Goal: Information Seeking & Learning: Check status

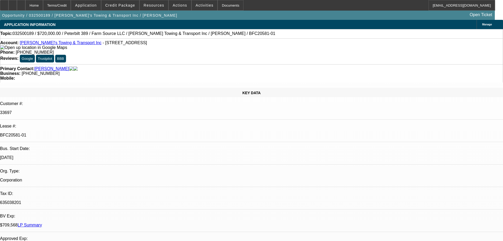
select select "0"
select select "2"
select select "0"
select select "6"
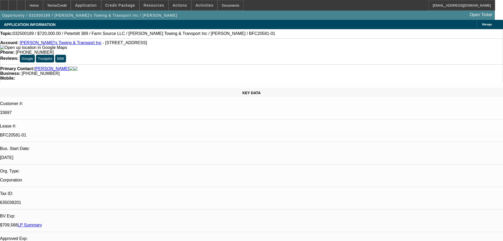
select select "0"
select select "2"
select select "0"
select select "6"
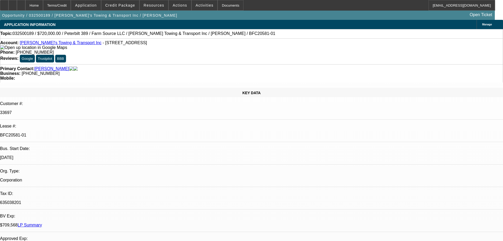
select select "0"
select select "2"
select select "0"
select select "6"
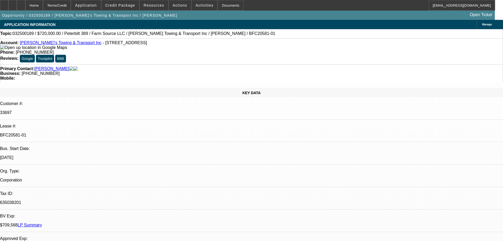
select select "0"
select select "2"
select select "0"
select select "6"
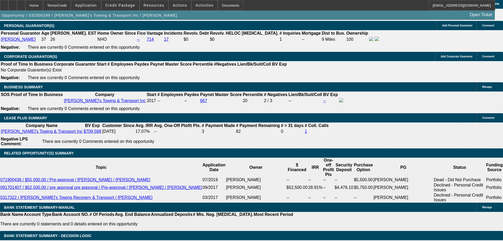
scroll to position [845, 0]
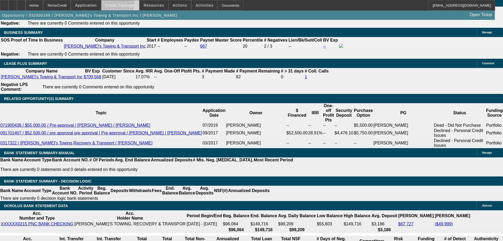
click at [126, 5] on span "Credit Package" at bounding box center [120, 5] width 30 height 4
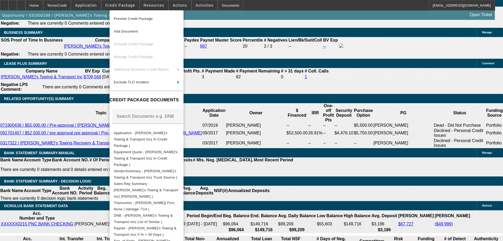
click at [132, 18] on span "Preview Credit Package" at bounding box center [133, 19] width 39 height 4
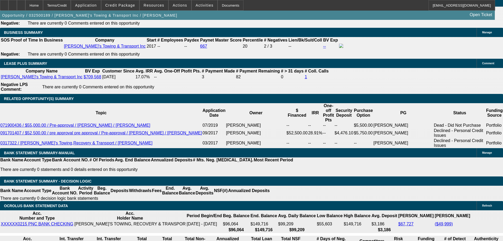
scroll to position [1086, 0]
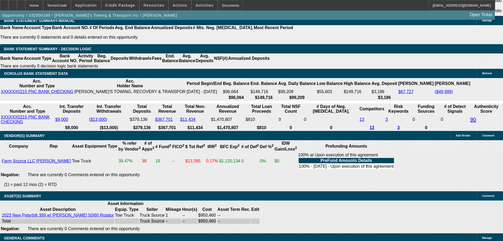
scroll to position [928, 0]
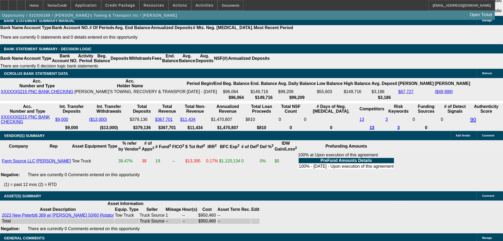
scroll to position [0, 0]
click at [120, 22] on span "button" at bounding box center [89, 15] width 179 height 13
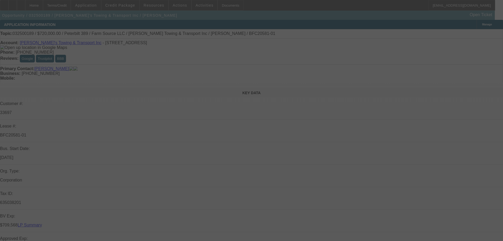
select select "0"
select select "2"
select select "0"
select select "6"
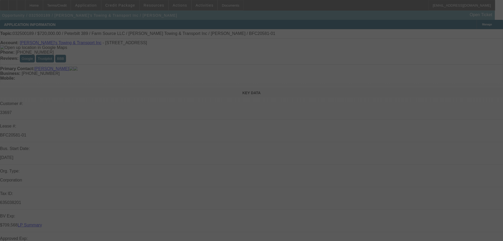
select select "0"
select select "2"
select select "0"
select select "6"
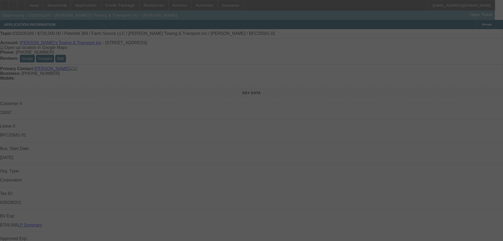
select select "0"
select select "2"
select select "0"
select select "6"
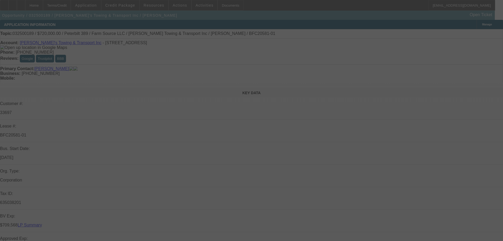
select select "0"
select select "2"
select select "0"
select select "6"
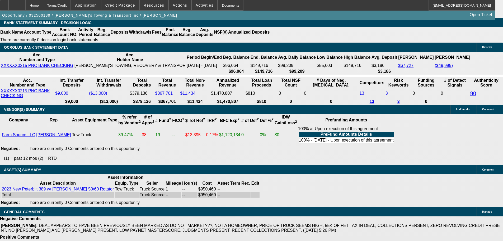
scroll to position [1033, 0]
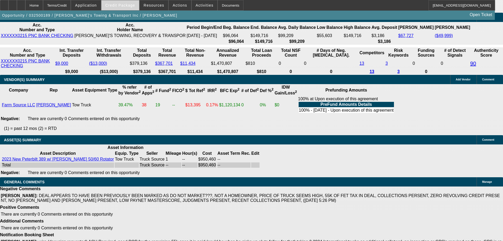
click at [117, 8] on span at bounding box center [120, 5] width 38 height 13
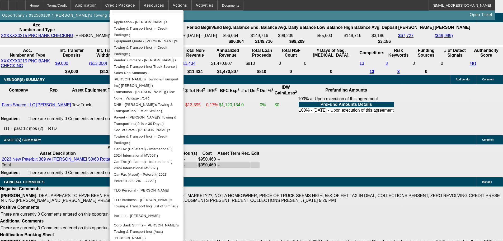
scroll to position [132, 0]
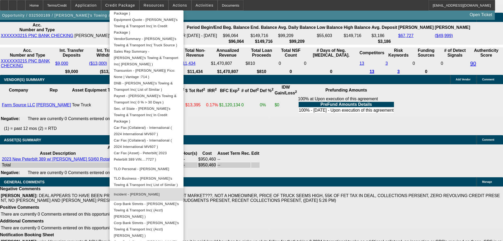
click at [141, 192] on span "Incident - McLaren, Albert" at bounding box center [137, 194] width 46 height 4
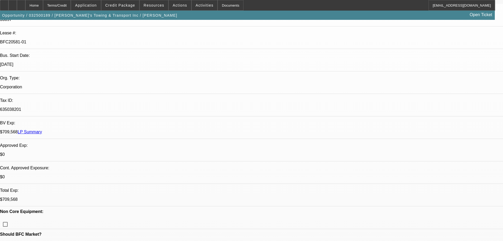
scroll to position [238, 0]
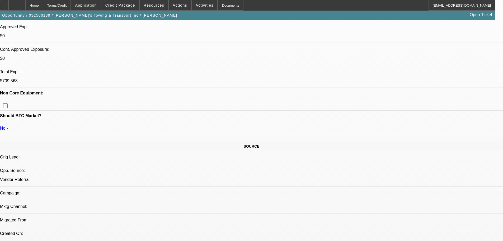
scroll to position [26, 0]
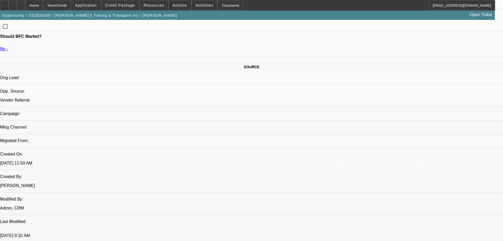
scroll to position [0, 0]
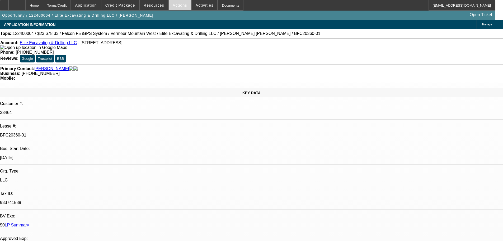
select select "0"
select select "6"
select select "0"
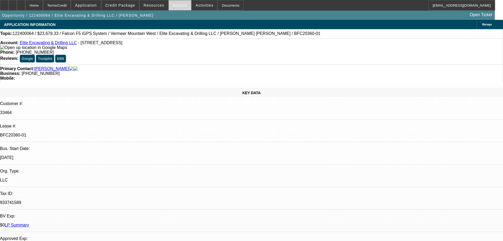
select select "0"
select select "6"
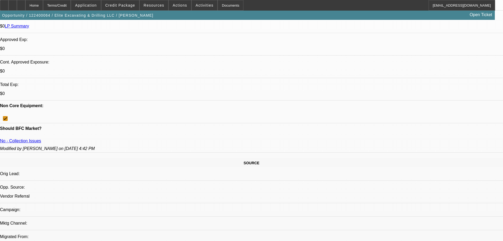
scroll to position [158, 0]
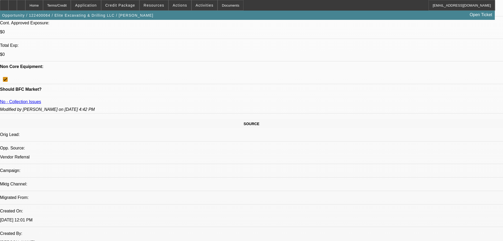
scroll to position [0, 0]
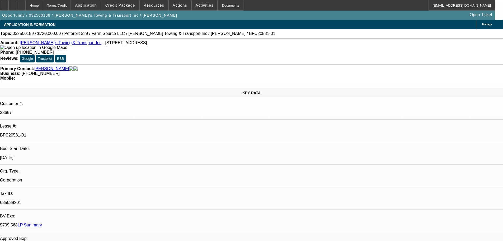
select select "0"
select select "2"
select select "0"
select select "6"
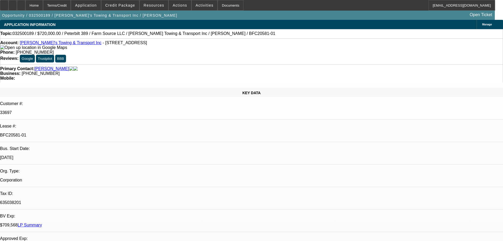
select select "0"
select select "2"
select select "0"
select select "6"
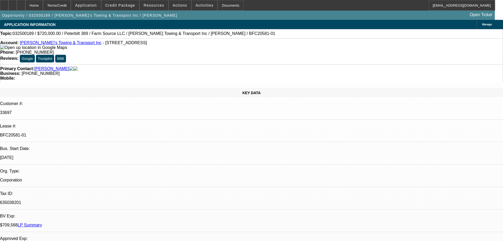
select select "0"
select select "2"
select select "0"
select select "6"
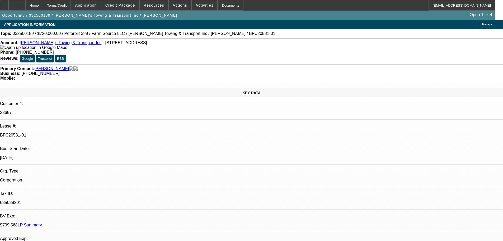
select select "0"
select select "2"
select select "0"
select select "6"
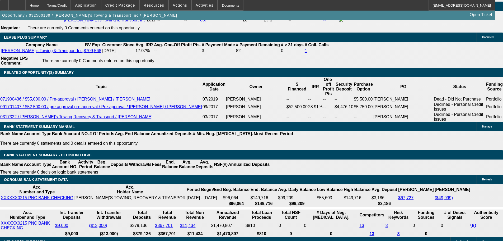
scroll to position [872, 0]
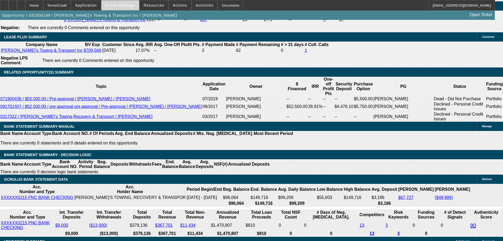
click at [120, 6] on span "Credit Package" at bounding box center [120, 5] width 30 height 4
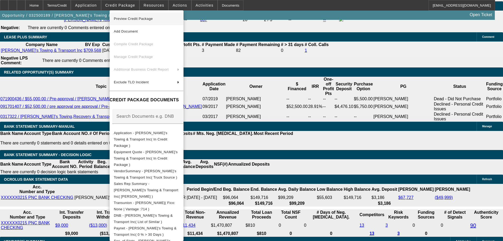
click at [132, 17] on span "Preview Credit Package" at bounding box center [133, 19] width 39 height 4
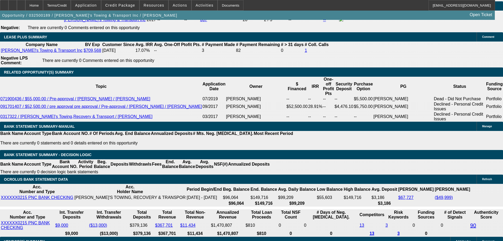
scroll to position [581, 0]
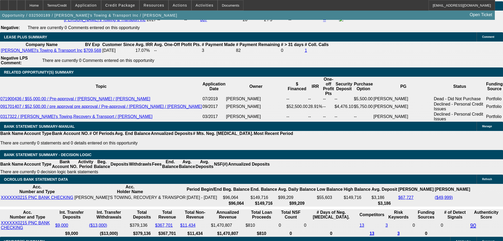
scroll to position [502, 0]
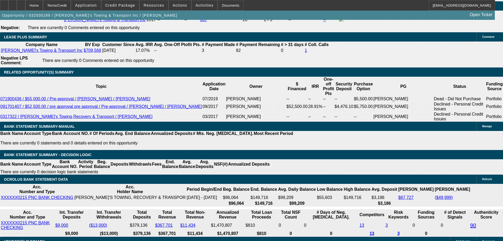
scroll to position [370, 0]
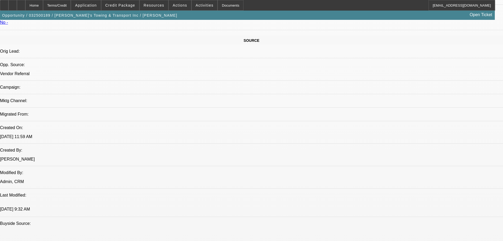
scroll to position [555, 0]
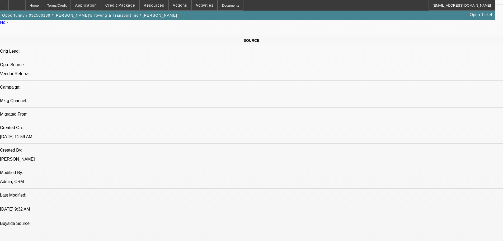
scroll to position [528, 0]
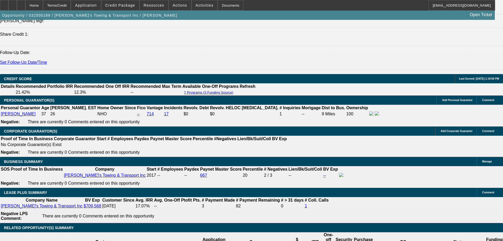
scroll to position [819, 0]
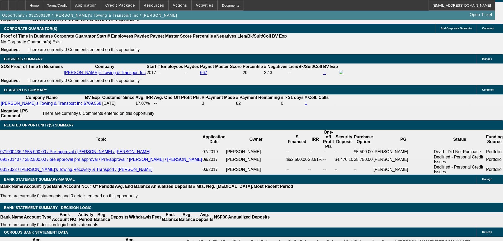
scroll to position [423, 0]
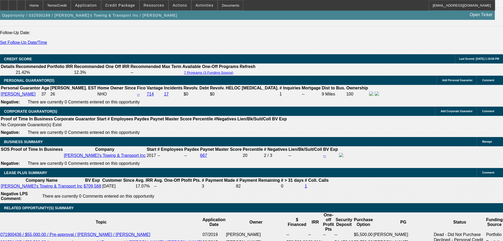
scroll to position [819, 0]
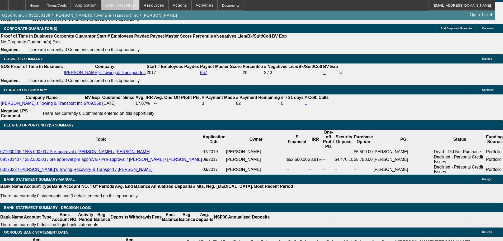
click at [114, 3] on span "Credit Package" at bounding box center [120, 5] width 30 height 4
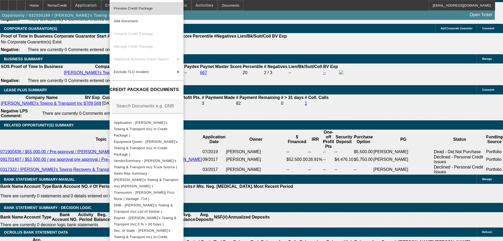
click at [131, 7] on span "Preview Credit Package" at bounding box center [133, 8] width 39 height 4
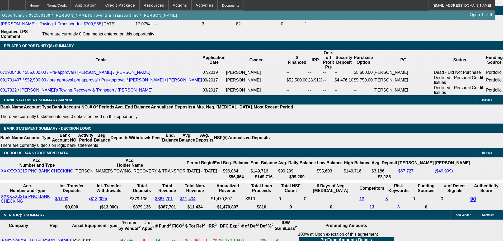
scroll to position [901, 0]
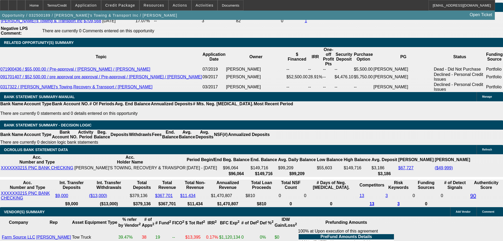
scroll to position [532, 0]
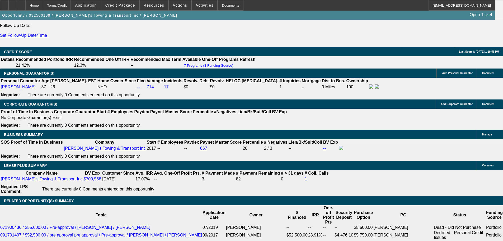
scroll to position [716, 0]
